Goal: Task Accomplishment & Management: Use online tool/utility

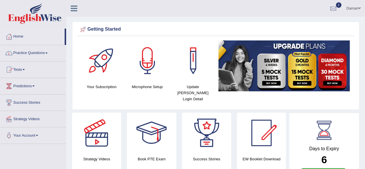
click at [34, 53] on link "Practice Questions" at bounding box center [33, 52] width 66 height 14
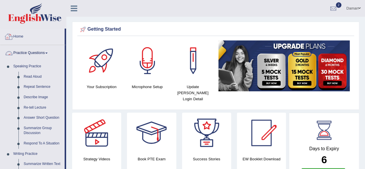
click at [19, 38] on link "Home" at bounding box center [32, 36] width 64 height 14
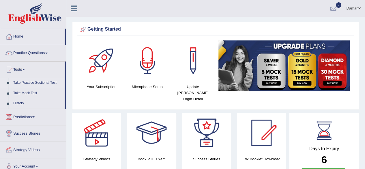
click at [31, 84] on link "Take Practice Sectional Test" at bounding box center [38, 83] width 54 height 10
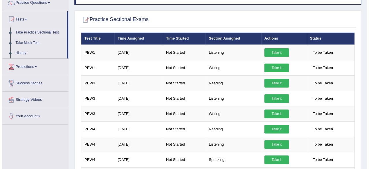
scroll to position [50, 0]
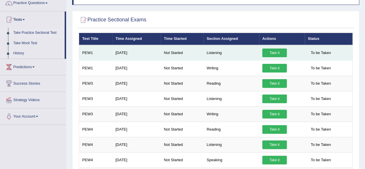
click at [272, 53] on link "Take it" at bounding box center [274, 52] width 25 height 9
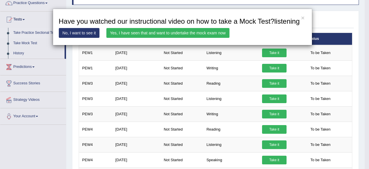
click at [198, 32] on link "Yes, I have seen that and want to undertake the mock exam now" at bounding box center [167, 33] width 123 height 10
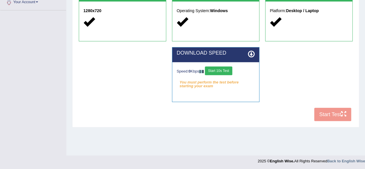
scroll to position [134, 0]
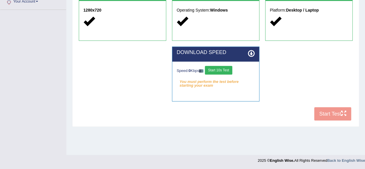
click at [226, 70] on button "Start 10s Test" at bounding box center [218, 70] width 27 height 9
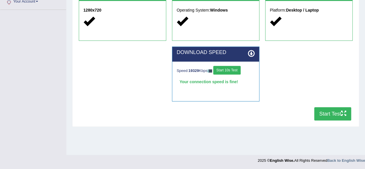
click at [334, 114] on button "Start Test" at bounding box center [332, 113] width 37 height 13
click at [326, 112] on button "Start Test" at bounding box center [332, 113] width 37 height 13
click at [339, 114] on button "Start Test" at bounding box center [332, 113] width 37 height 13
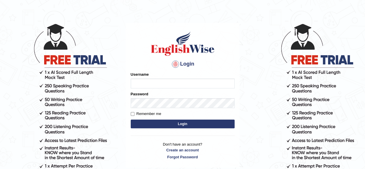
click at [212, 82] on input "Username" at bounding box center [183, 83] width 104 height 10
type input "Damanjit"
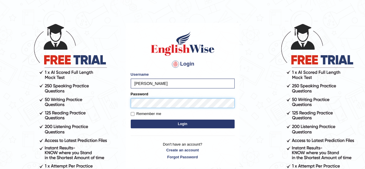
click at [131, 119] on button "Login" at bounding box center [183, 123] width 104 height 9
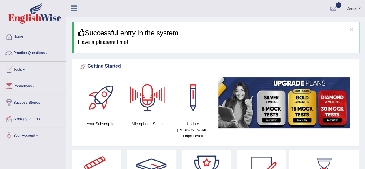
click at [30, 52] on link "Practice Questions" at bounding box center [33, 52] width 66 height 14
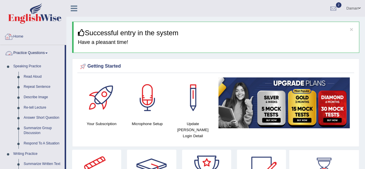
click at [18, 37] on link "Home" at bounding box center [33, 36] width 66 height 14
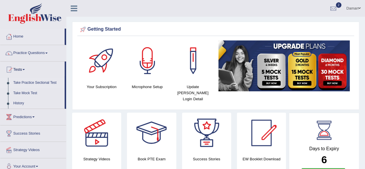
click at [30, 83] on link "Take Practice Sectional Test" at bounding box center [38, 83] width 54 height 10
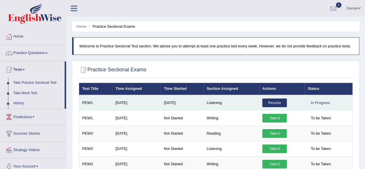
click at [272, 102] on link "Resume" at bounding box center [274, 102] width 25 height 9
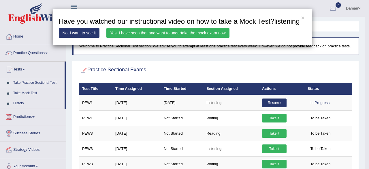
click at [77, 31] on link "No, I want to see it" at bounding box center [79, 33] width 41 height 10
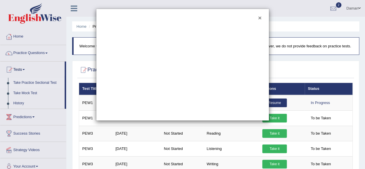
click at [260, 18] on button "×" at bounding box center [259, 18] width 3 height 6
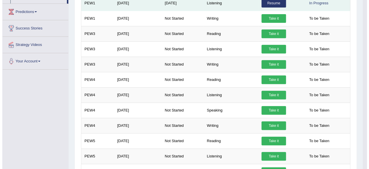
scroll to position [106, 0]
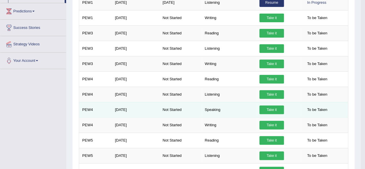
click at [267, 108] on link "Take it" at bounding box center [271, 109] width 25 height 9
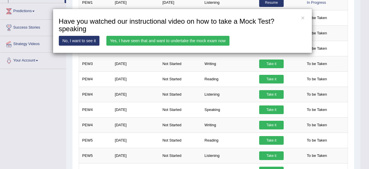
click at [197, 42] on link "Yes, I have seen that and want to undertake the mock exam now" at bounding box center [167, 41] width 123 height 10
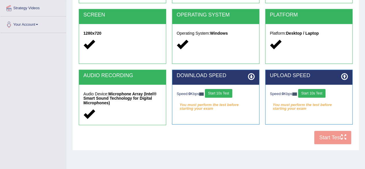
scroll to position [134, 0]
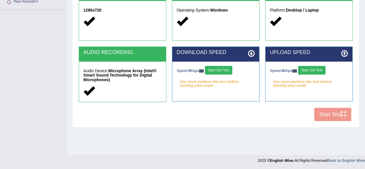
click at [228, 71] on button "Start 10s Test" at bounding box center [218, 70] width 27 height 9
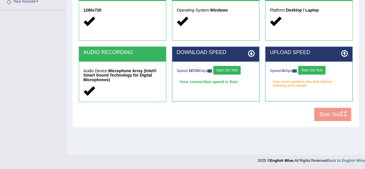
click at [308, 72] on button "Start 10s Test" at bounding box center [311, 70] width 27 height 9
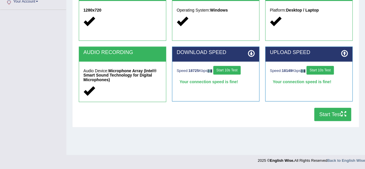
click at [331, 114] on button "Start Test" at bounding box center [332, 114] width 37 height 13
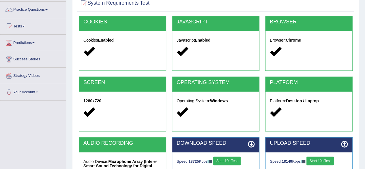
scroll to position [0, 0]
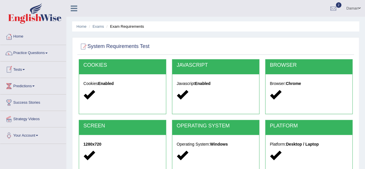
click at [20, 70] on link "Tests" at bounding box center [33, 68] width 66 height 14
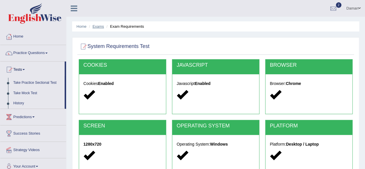
click at [99, 27] on link "Exams" at bounding box center [99, 26] width 12 height 4
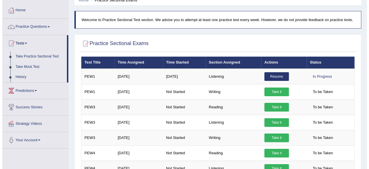
scroll to position [27, 0]
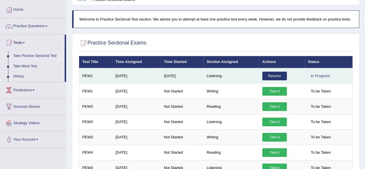
click at [275, 74] on link "Resume" at bounding box center [274, 76] width 25 height 9
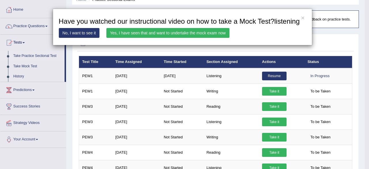
click at [211, 31] on link "Yes, I have seen that and want to undertake the mock exam now" at bounding box center [167, 33] width 123 height 10
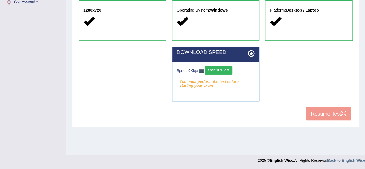
click at [218, 70] on button "Start 10s Test" at bounding box center [218, 70] width 27 height 9
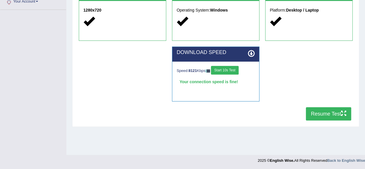
click at [334, 114] on button "Resume Test" at bounding box center [328, 113] width 45 height 13
click at [310, 113] on button "Resume Test" at bounding box center [328, 113] width 45 height 13
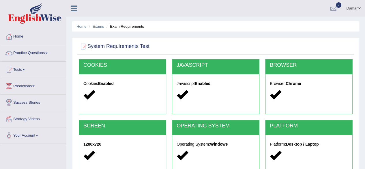
click at [18, 37] on link "Home" at bounding box center [33, 36] width 66 height 14
click at [17, 36] on link "Home" at bounding box center [32, 36] width 64 height 14
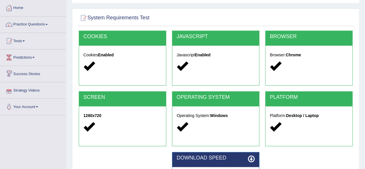
scroll to position [28, 0]
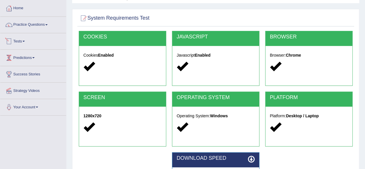
click at [22, 41] on link "Tests" at bounding box center [33, 40] width 66 height 14
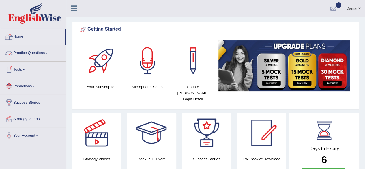
click at [19, 33] on link "Home" at bounding box center [32, 36] width 64 height 14
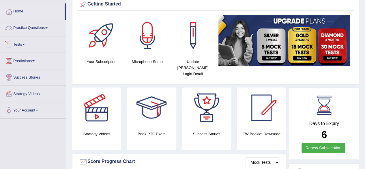
click at [21, 44] on link "Tests" at bounding box center [33, 43] width 66 height 14
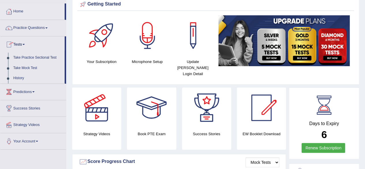
scroll to position [40, 0]
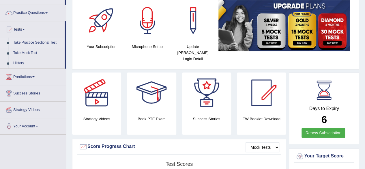
click at [22, 43] on link "Take Practice Sectional Test" at bounding box center [38, 42] width 54 height 10
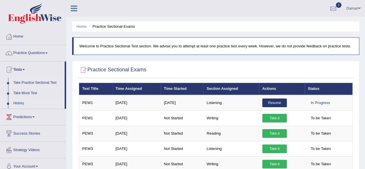
click at [19, 104] on link "History" at bounding box center [38, 103] width 54 height 10
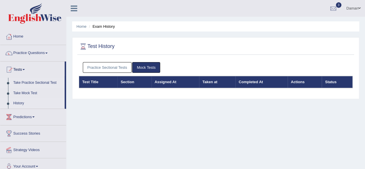
click at [27, 83] on link "Take Practice Sectional Test" at bounding box center [38, 83] width 54 height 10
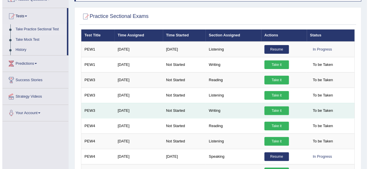
scroll to position [52, 0]
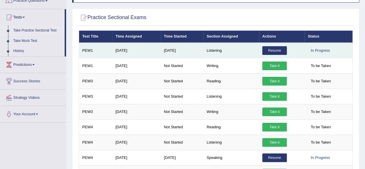
click at [270, 51] on link "Resume" at bounding box center [274, 50] width 25 height 9
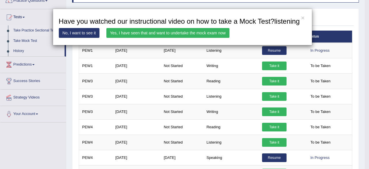
click at [213, 33] on link "Yes, I have seen that and want to undertake the mock exam now" at bounding box center [167, 33] width 123 height 10
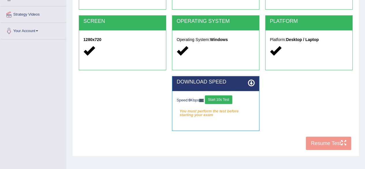
scroll to position [105, 0]
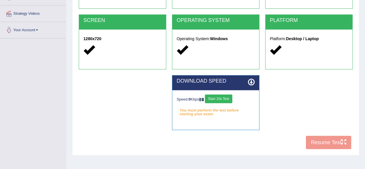
click at [228, 97] on button "Start 10s Test" at bounding box center [218, 98] width 27 height 9
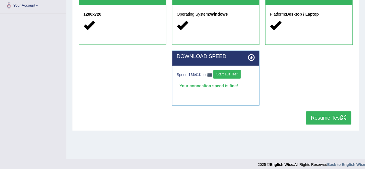
scroll to position [130, 0]
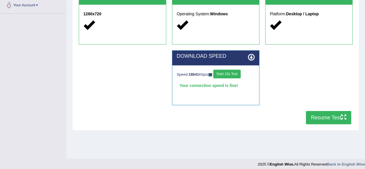
click at [315, 115] on button "Resume Test" at bounding box center [328, 117] width 45 height 13
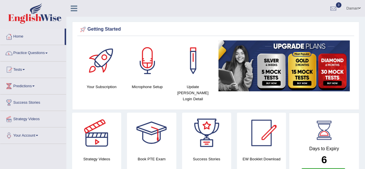
click at [22, 68] on link "Tests" at bounding box center [33, 68] width 66 height 14
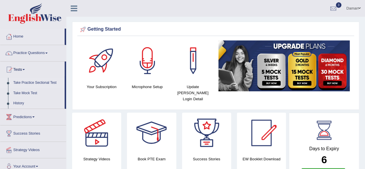
click at [27, 81] on link "Take Practice Sectional Test" at bounding box center [38, 83] width 54 height 10
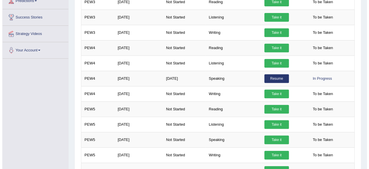
scroll to position [116, 0]
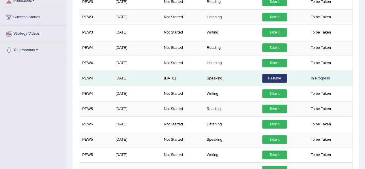
click at [270, 77] on link "Resume" at bounding box center [274, 78] width 25 height 9
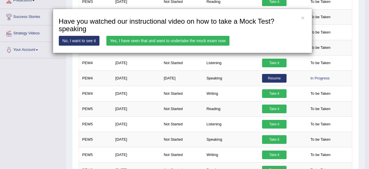
click at [203, 37] on link "Yes, I have seen that and want to undertake the mock exam now" at bounding box center [167, 41] width 123 height 10
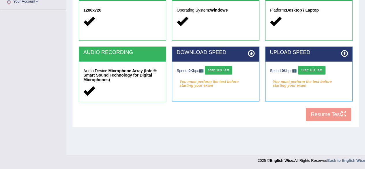
click at [219, 71] on button "Start 10s Test" at bounding box center [218, 70] width 27 height 9
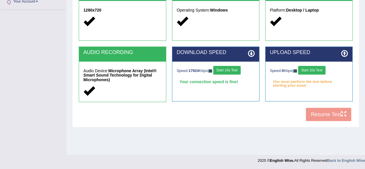
click at [309, 69] on button "Start 10s Test" at bounding box center [311, 70] width 27 height 9
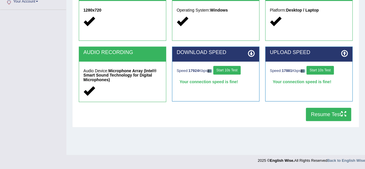
click at [320, 115] on button "Resume Test" at bounding box center [328, 114] width 45 height 13
